Goal: Entertainment & Leisure: Browse casually

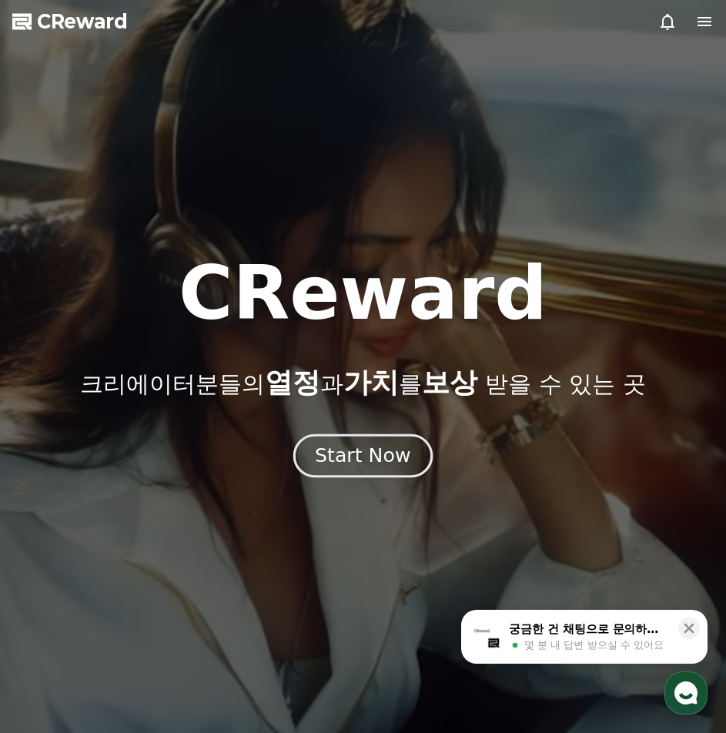
click at [390, 448] on div "Start Now" at bounding box center [363, 456] width 96 height 26
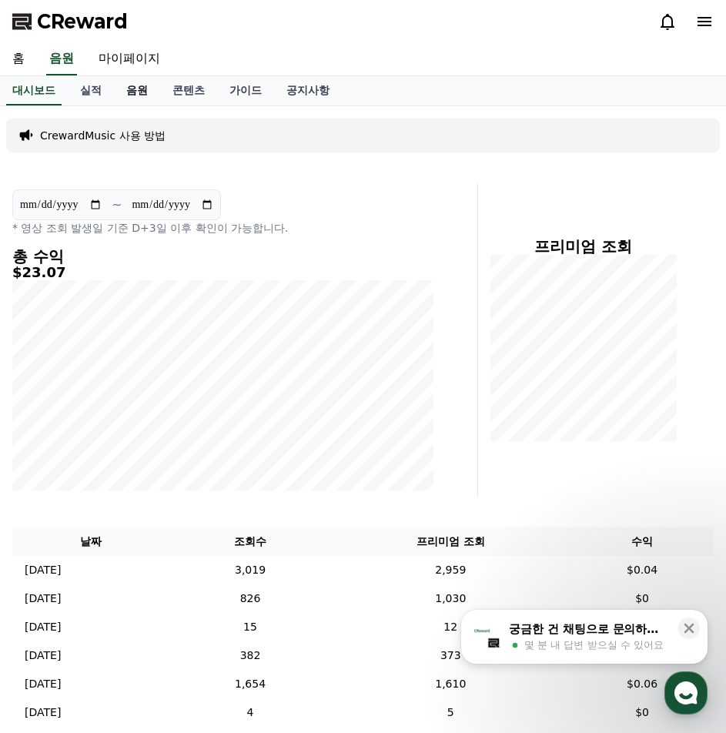
click at [143, 86] on link "음원" at bounding box center [137, 90] width 46 height 29
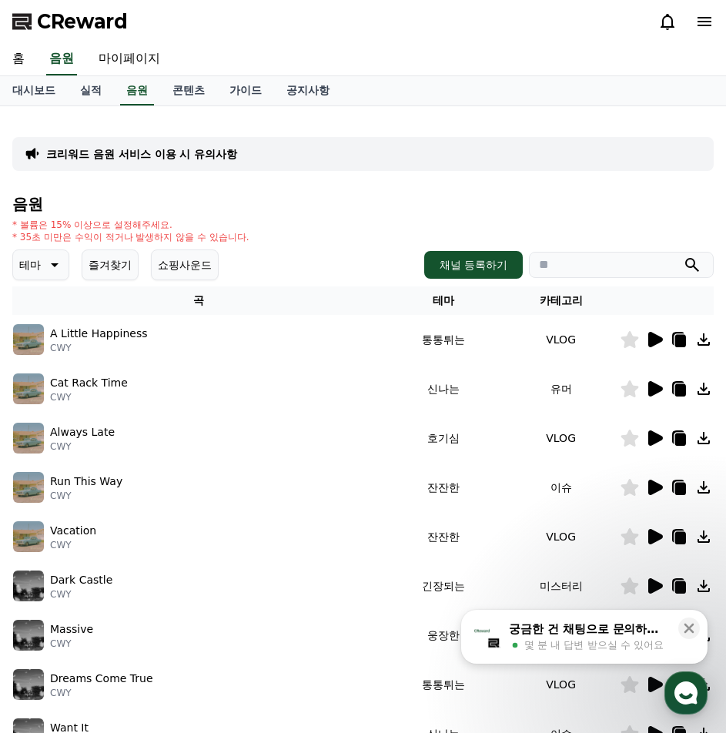
click at [53, 261] on icon at bounding box center [53, 265] width 18 height 18
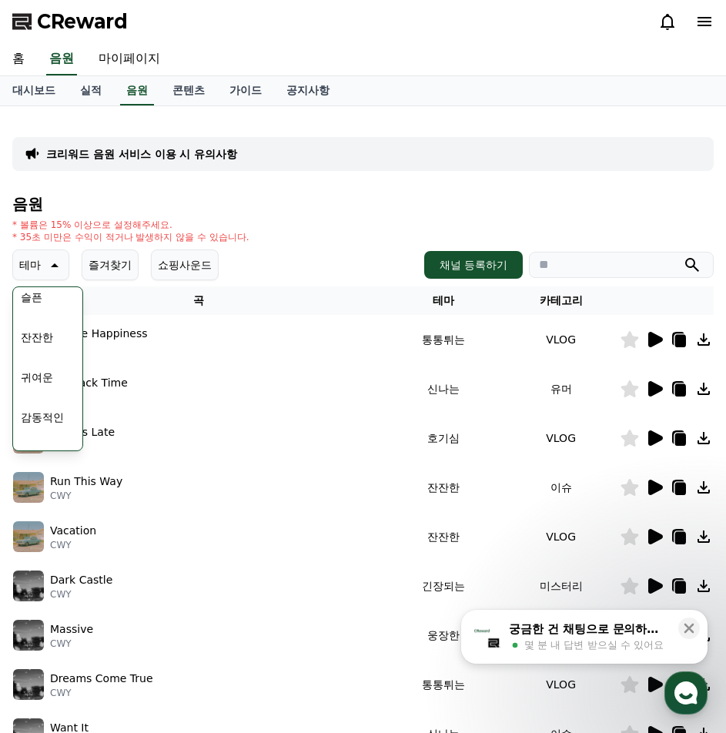
scroll to position [635, 0]
click at [50, 394] on button "긴장되는" at bounding box center [42, 392] width 55 height 34
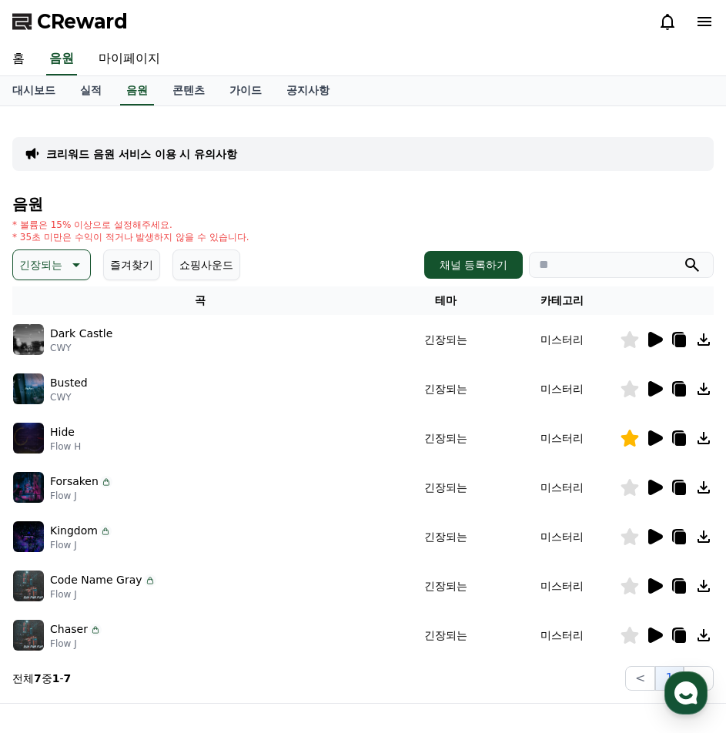
click at [652, 341] on icon at bounding box center [656, 339] width 15 height 15
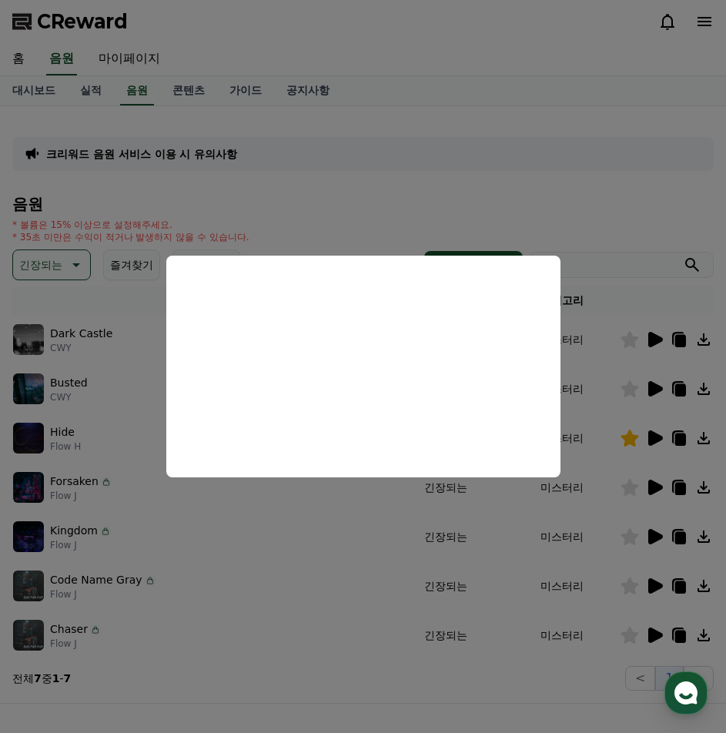
click at [237, 628] on button "close modal" at bounding box center [363, 366] width 726 height 733
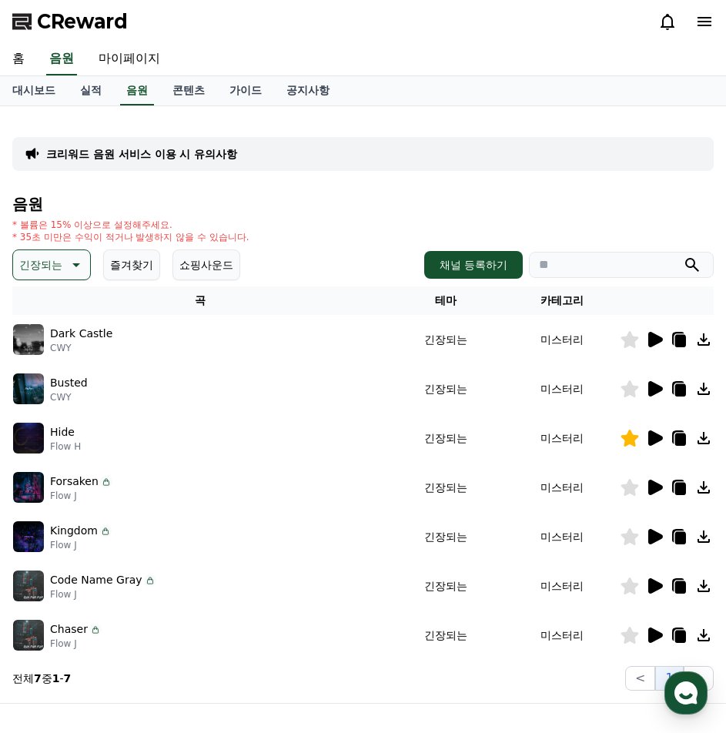
click at [653, 339] on icon at bounding box center [656, 339] width 15 height 15
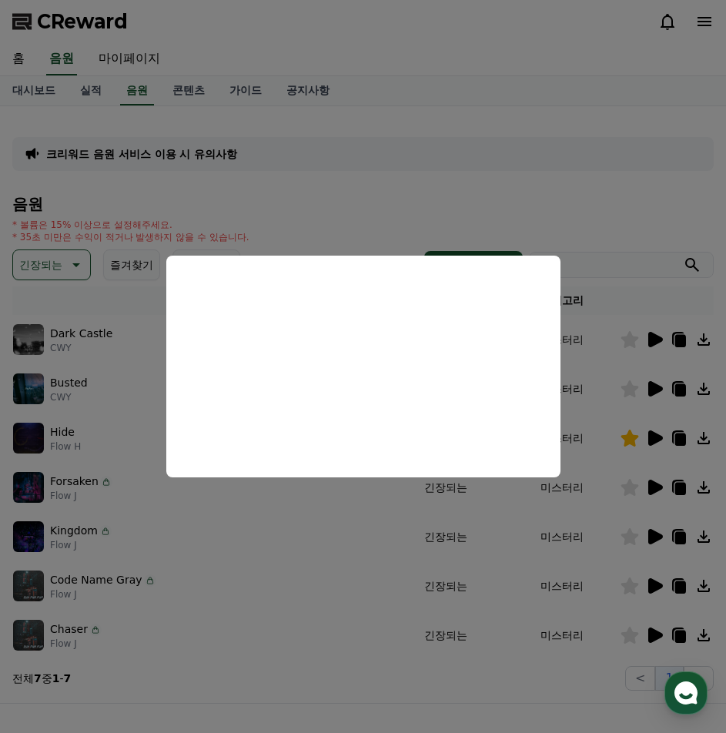
click at [656, 392] on button "close modal" at bounding box center [363, 366] width 726 height 733
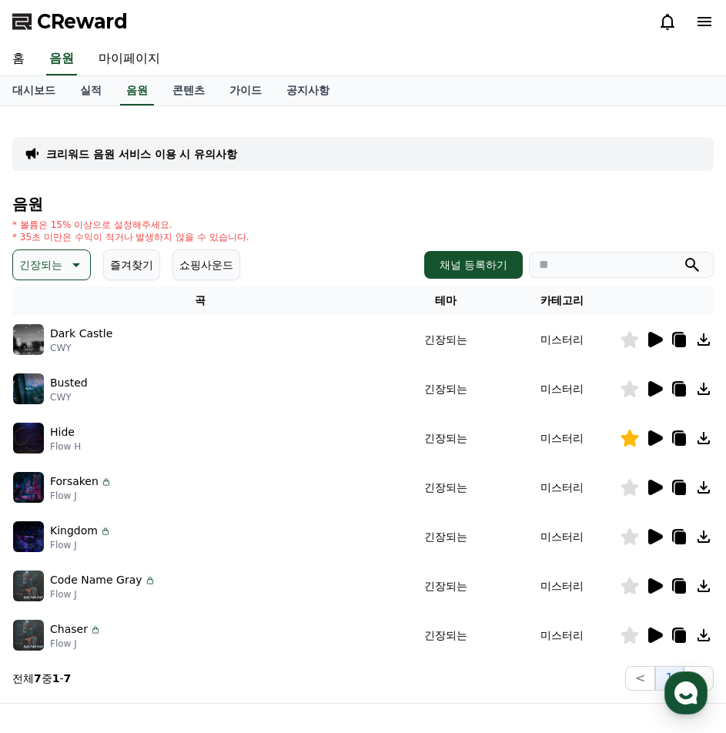
click at [641, 388] on div at bounding box center [667, 389] width 92 height 18
click at [648, 387] on icon at bounding box center [655, 389] width 18 height 18
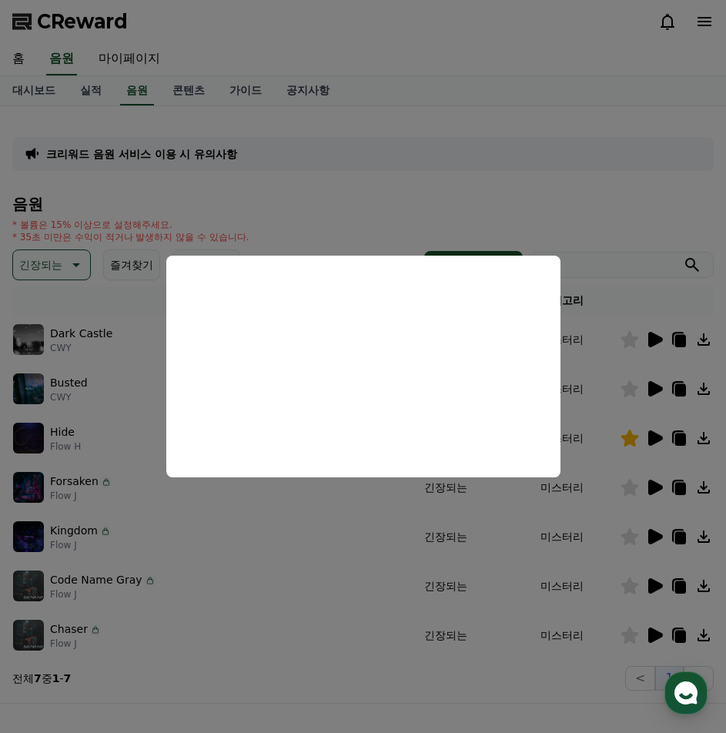
click at [75, 441] on button "close modal" at bounding box center [363, 366] width 726 height 733
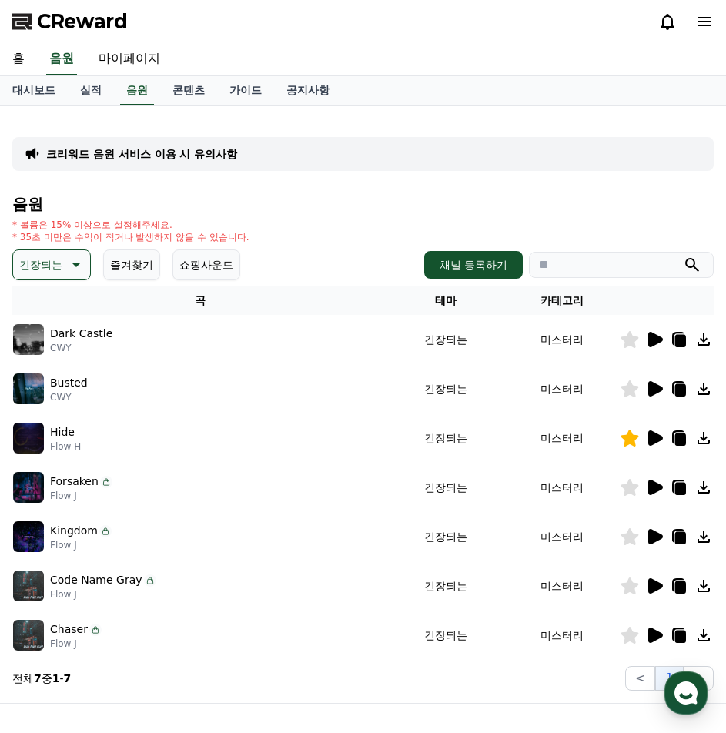
click at [206, 655] on td "Chaser Flow J" at bounding box center [199, 635] width 375 height 49
click at [653, 637] on icon at bounding box center [656, 635] width 15 height 15
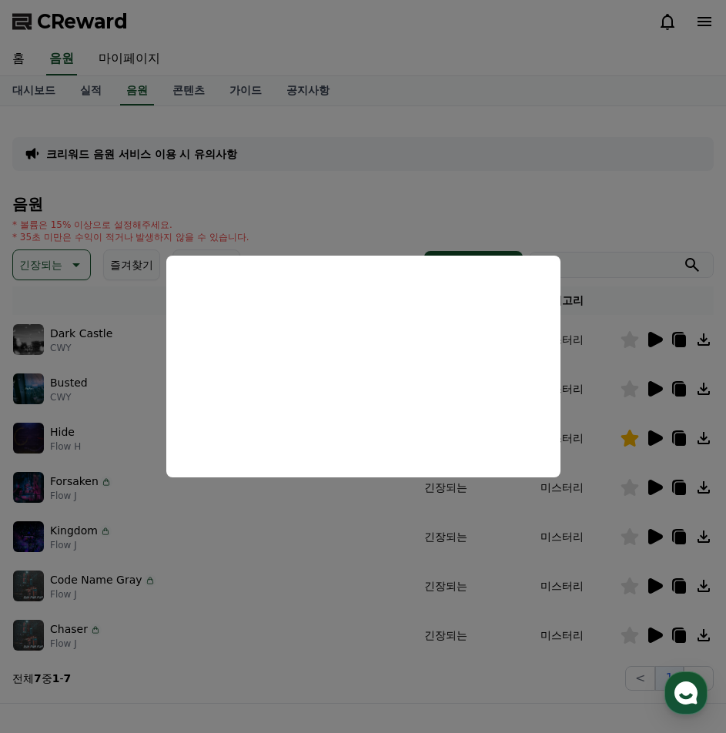
click at [617, 172] on button "close modal" at bounding box center [363, 366] width 726 height 733
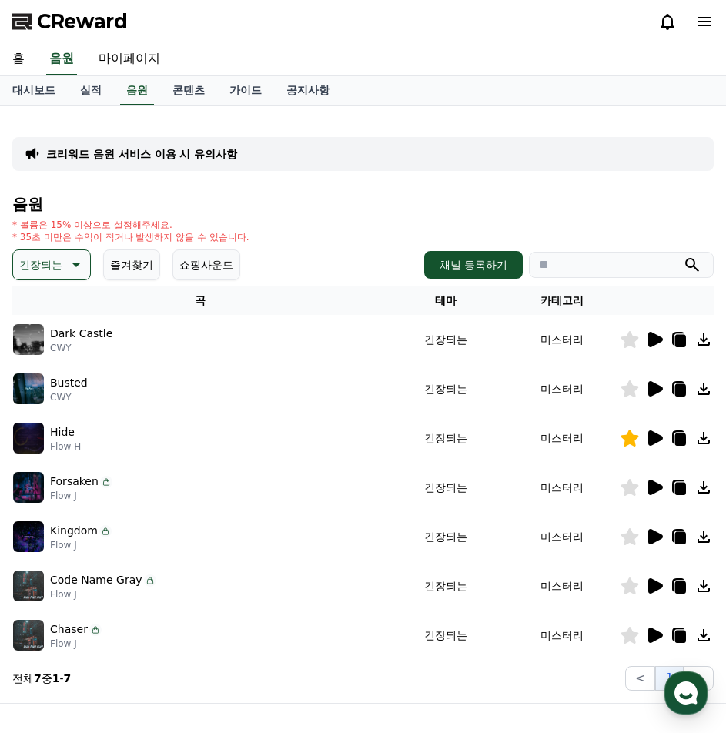
click at [634, 632] on icon at bounding box center [630, 635] width 18 height 17
